Goal: Task Accomplishment & Management: Use online tool/utility

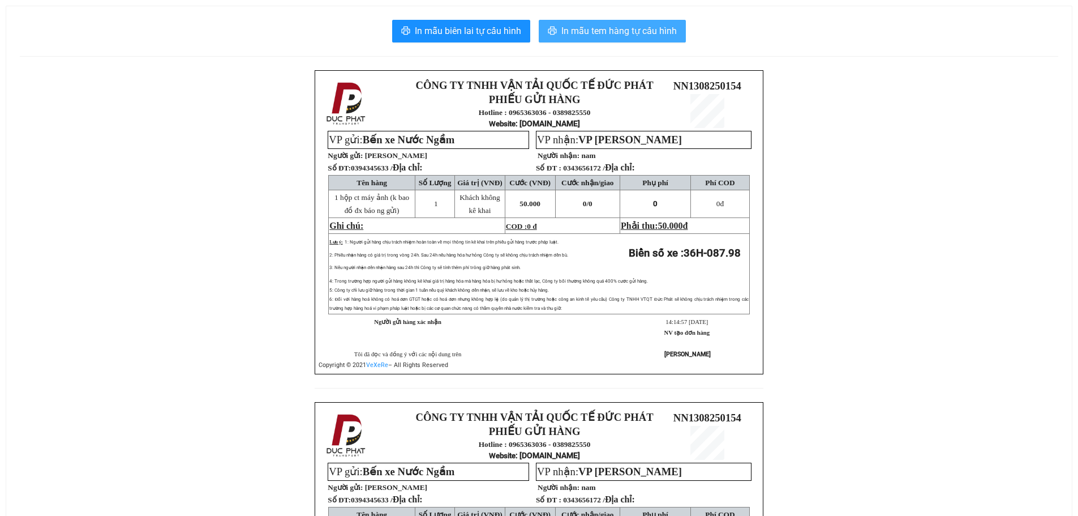
click at [616, 28] on span "In mẫu tem hàng tự cấu hình" at bounding box center [619, 31] width 115 height 14
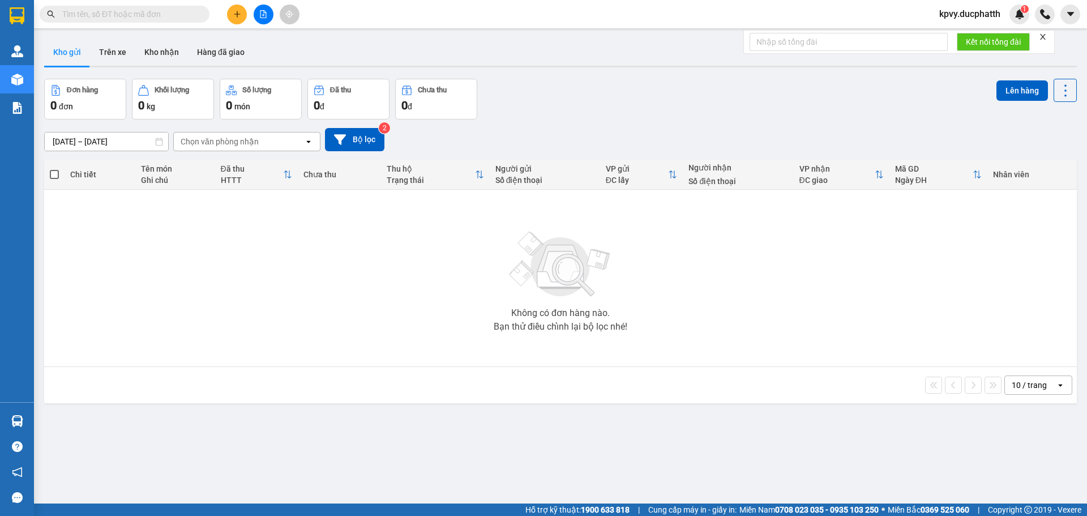
click at [159, 10] on input "text" at bounding box center [129, 14] width 134 height 12
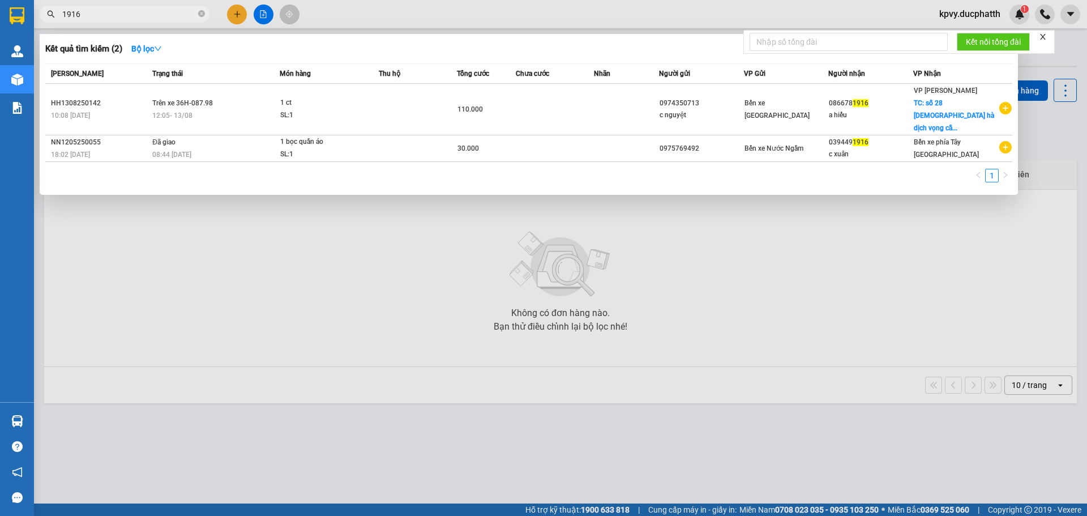
type input "1916"
